Goal: Information Seeking & Learning: Learn about a topic

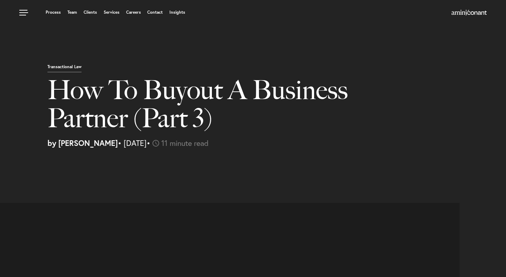
select select "US"
select select "Austin"
select select "Business and Civil Litigation"
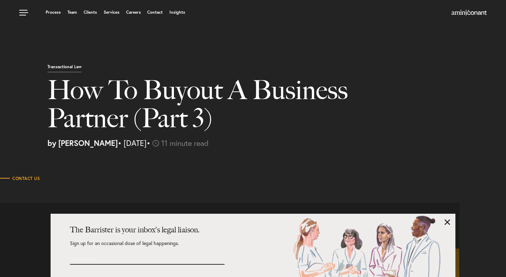
click at [251, 135] on h1 "How To Buyout A Business Partner (Part 3)" at bounding box center [205, 107] width 317 height 63
click at [333, 146] on p "by [PERSON_NAME] • [DATE] • 11 minute read" at bounding box center [273, 143] width 453 height 8
click at [294, 44] on div "Transactional Law How To Buyout A Business Partner (Part 3) by [PERSON_NAME] • …" at bounding box center [253, 77] width 506 height 154
click at [174, 11] on link "Insights" at bounding box center [177, 12] width 16 height 4
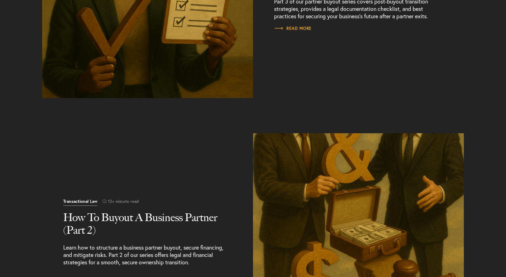
scroll to position [562, 0]
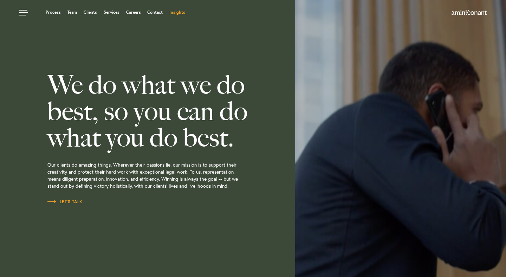
click at [174, 14] on link "Insights" at bounding box center [177, 12] width 16 height 4
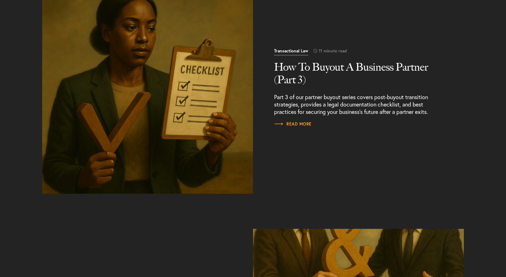
scroll to position [231, 0]
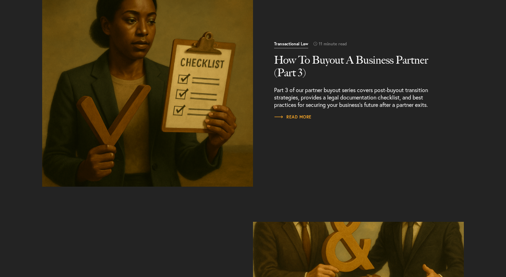
click at [415, 146] on div "Transactional Law 11 minute read How To Buyout A Business Partner (Part 3) Part…" at bounding box center [358, 81] width 211 height 211
click at [425, 144] on div "Transactional Law 11 minute read How To Buyout A Business Partner (Part 3) Part…" at bounding box center [358, 81] width 211 height 211
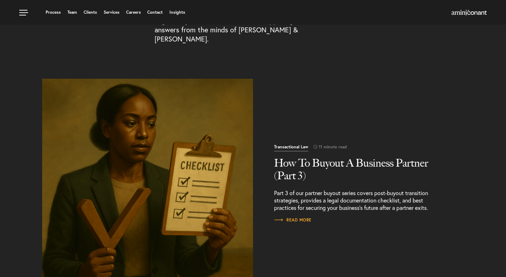
scroll to position [0, 0]
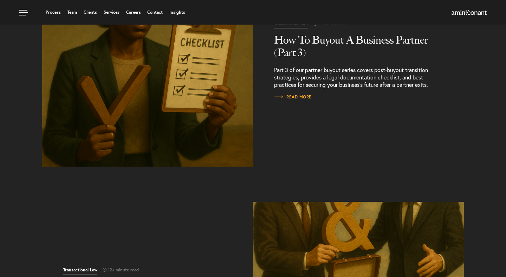
scroll to position [249, 0]
